Goal: Communication & Community: Share content

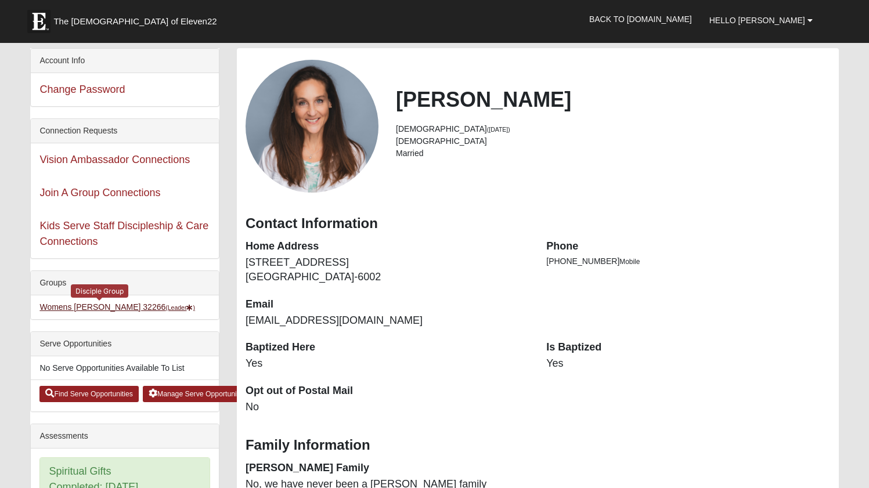
click at [96, 309] on link "Womens Phillips 32266 (Leader )" at bounding box center [117, 306] width 156 height 9
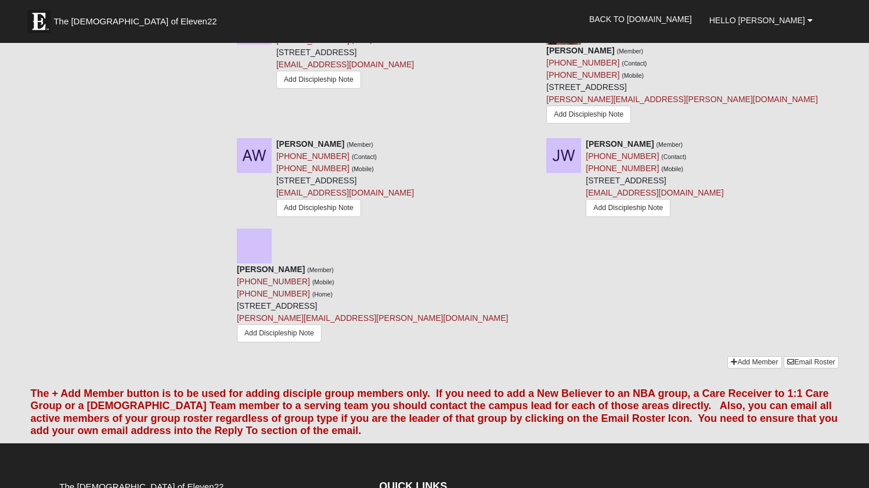
scroll to position [1713, 0]
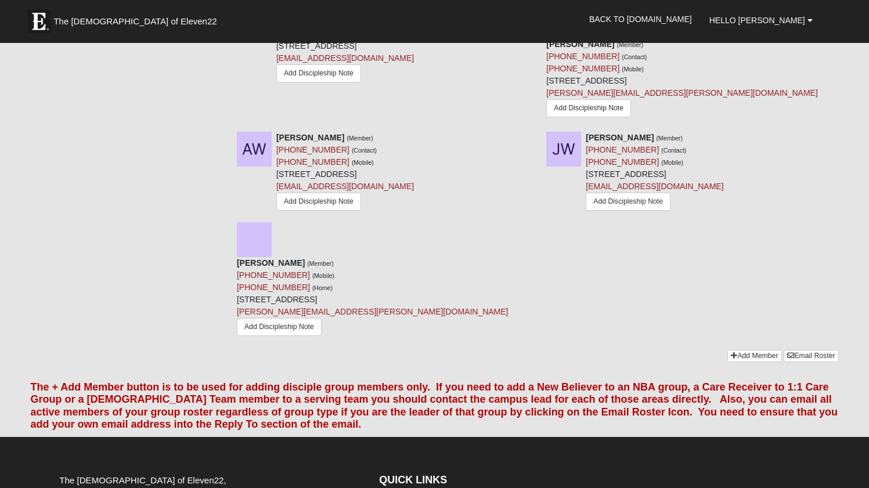
click at [815, 350] on div "Add Member Email Roster" at bounding box center [782, 357] width 111 height 15
click at [814, 350] on link "Email Roster" at bounding box center [811, 356] width 55 height 12
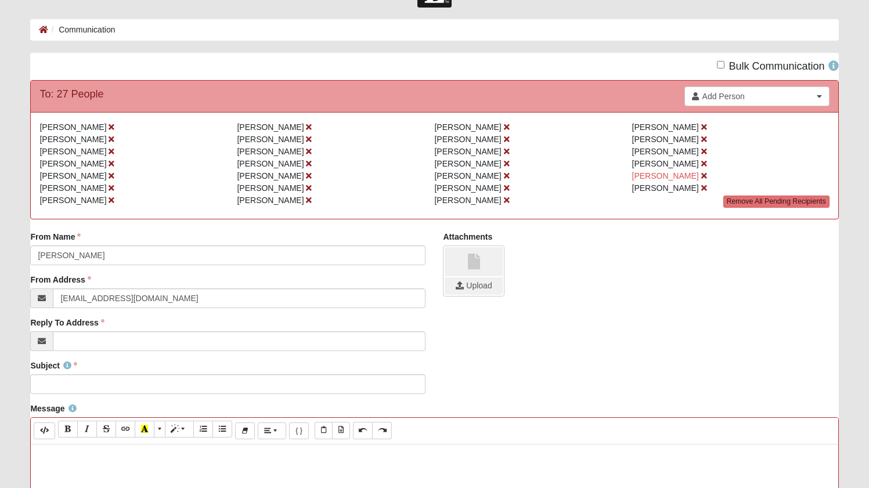
scroll to position [42, 0]
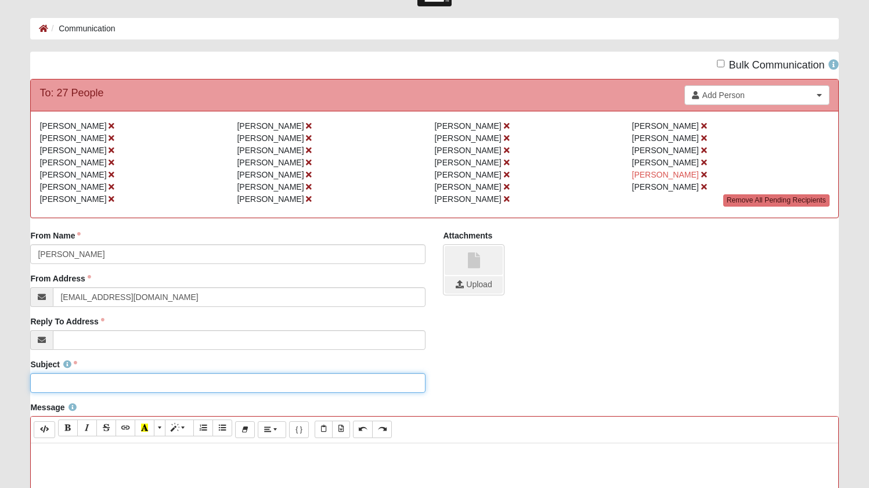
click at [59, 380] on input "Subject" at bounding box center [227, 383] width 395 height 20
type input "DG tonight at Julia's house"
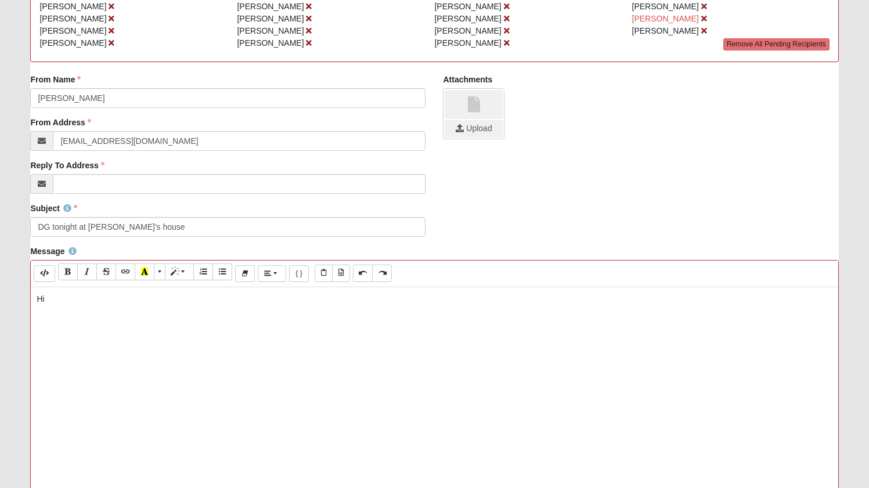
scroll to position [200, 0]
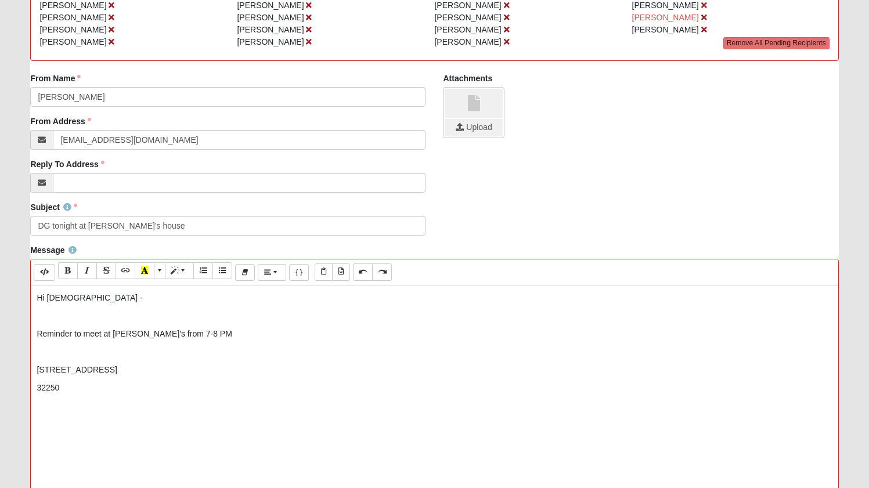
click at [34, 386] on div "Hi Ladies - Reminder to meet at Julia's from 7-8 PM 837 5th Avenue N. 32250" at bounding box center [434, 460] width 807 height 348
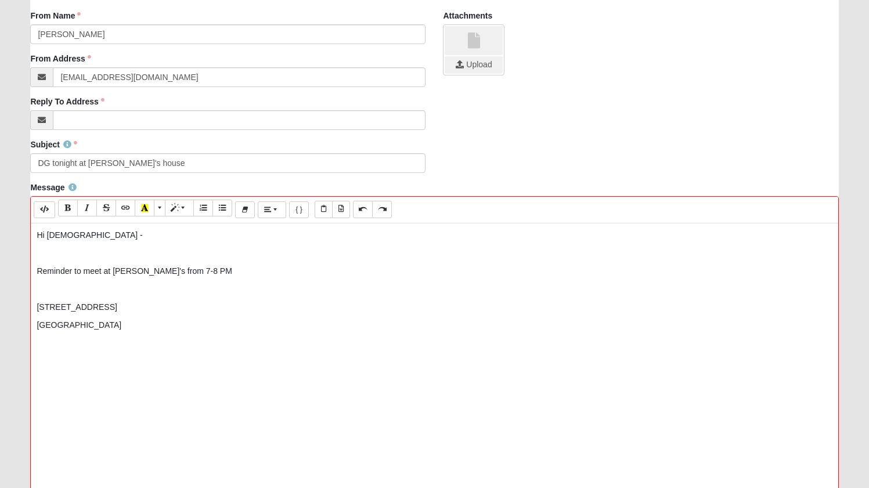
scroll to position [263, 0]
click at [169, 325] on p "Jacksonville Beach, FL 32250" at bounding box center [434, 324] width 795 height 12
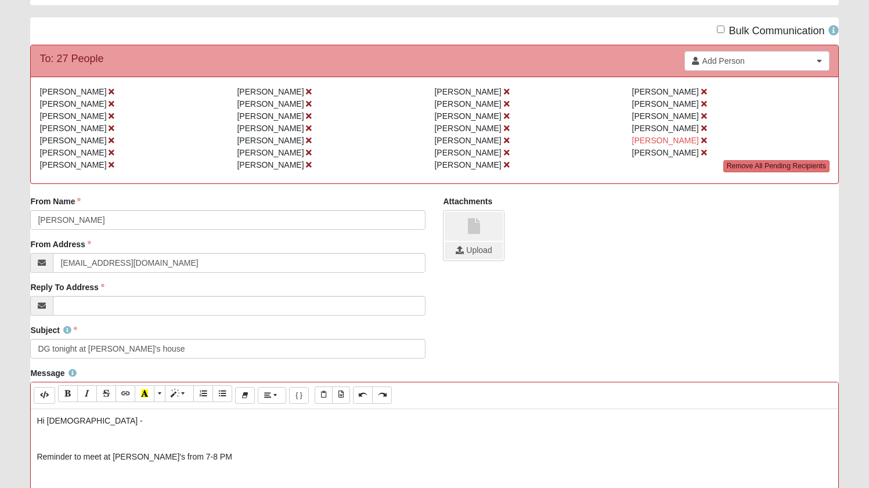
scroll to position [74, 0]
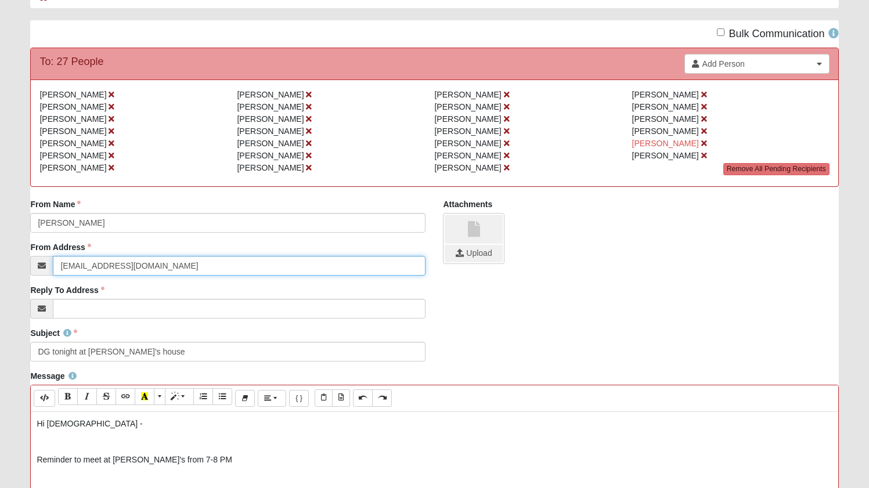
drag, startPoint x: 102, startPoint y: 266, endPoint x: 34, endPoint y: 262, distance: 68.0
click at [77, 265] on input "[EMAIL_ADDRESS][DOMAIN_NAME]" at bounding box center [239, 266] width 373 height 20
type input "[EMAIL_ADDRESS][DOMAIN_NAME]"
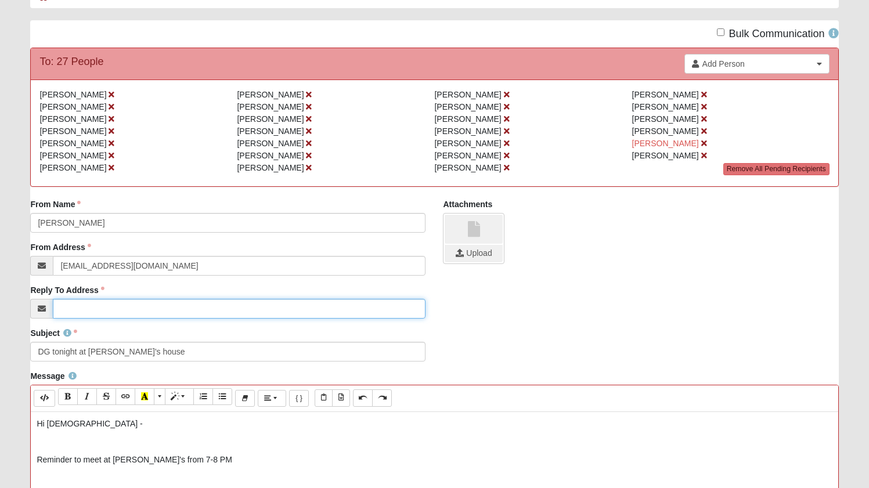
paste input "[EMAIL_ADDRESS][DOMAIN_NAME]"
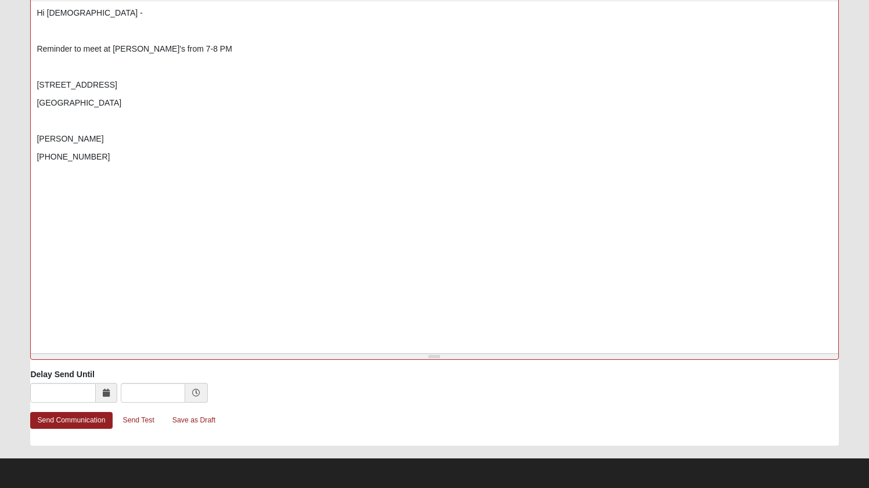
scroll to position [485, 0]
type input "[EMAIL_ADDRESS][DOMAIN_NAME]"
click at [58, 421] on link "Send Communication" at bounding box center [71, 420] width 82 height 17
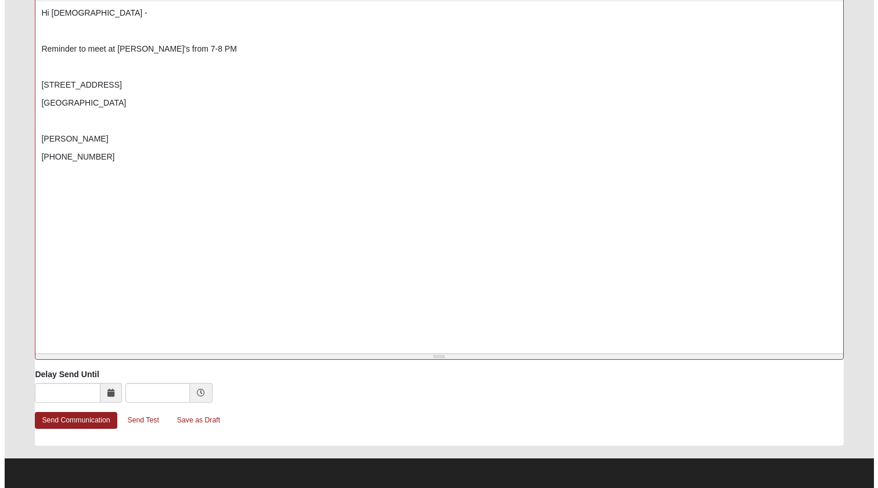
scroll to position [0, 0]
